Goal: Find specific page/section: Find specific page/section

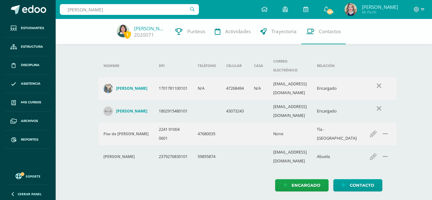
type input "angie lopez"
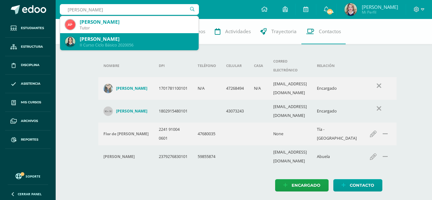
click at [100, 38] on div "[PERSON_NAME]" at bounding box center [137, 39] width 114 height 7
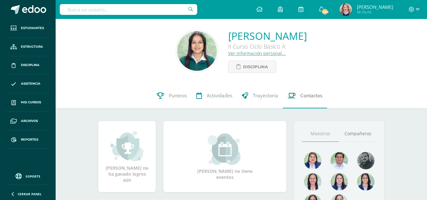
click at [300, 100] on link "Contactos" at bounding box center [305, 95] width 44 height 25
